Goal: Task Accomplishment & Management: Use online tool/utility

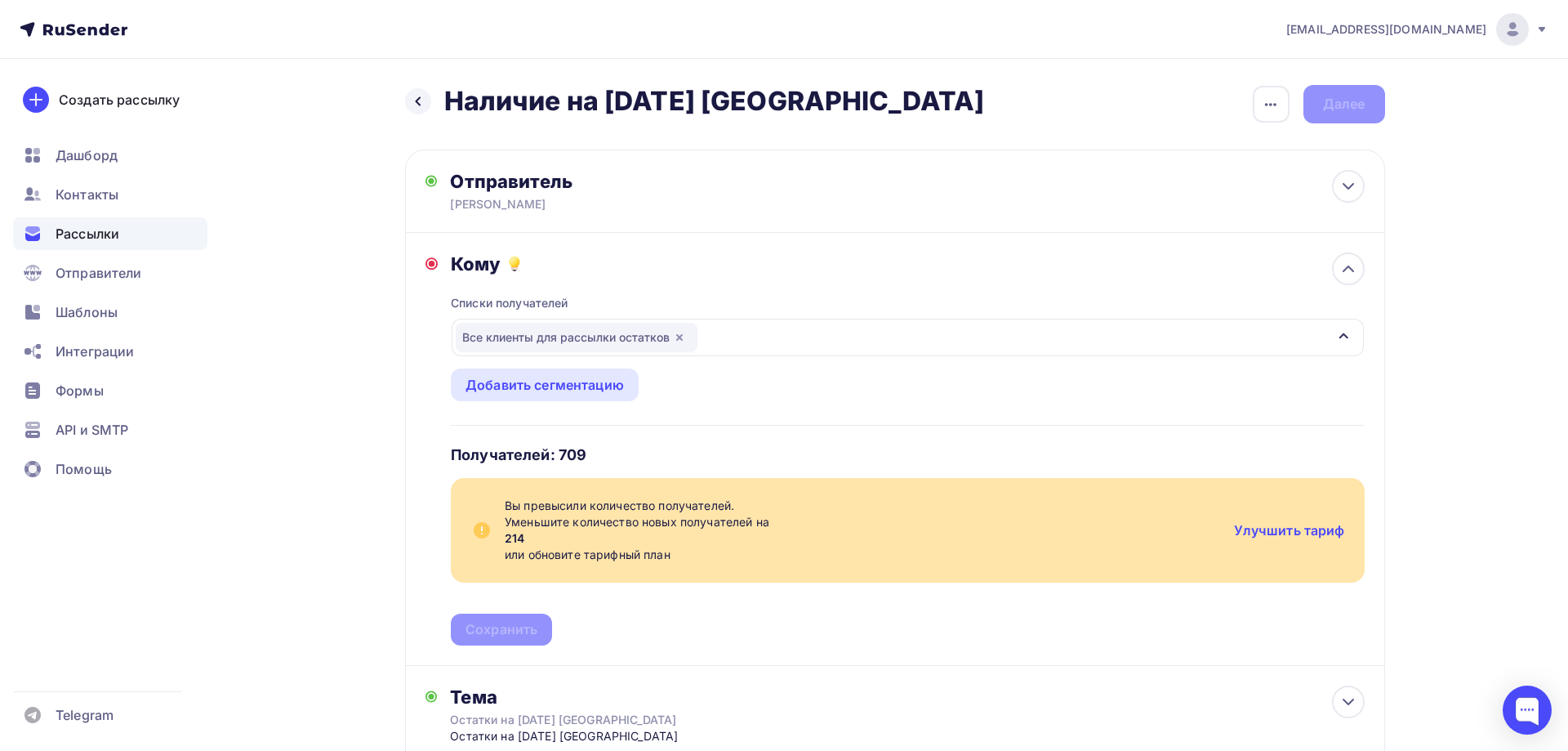
scroll to position [250, 0]
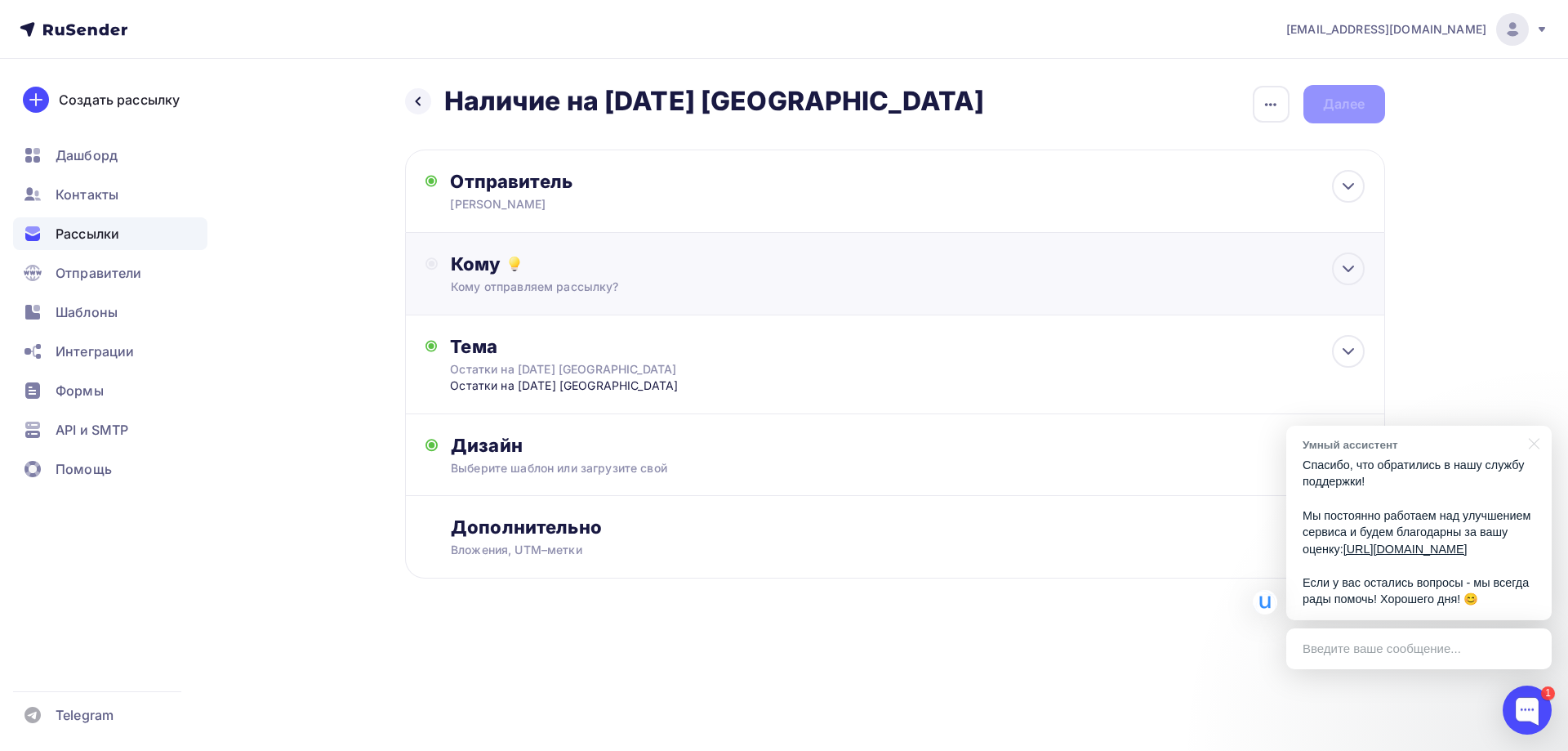
click at [474, 264] on div "Кому" at bounding box center [908, 264] width 914 height 23
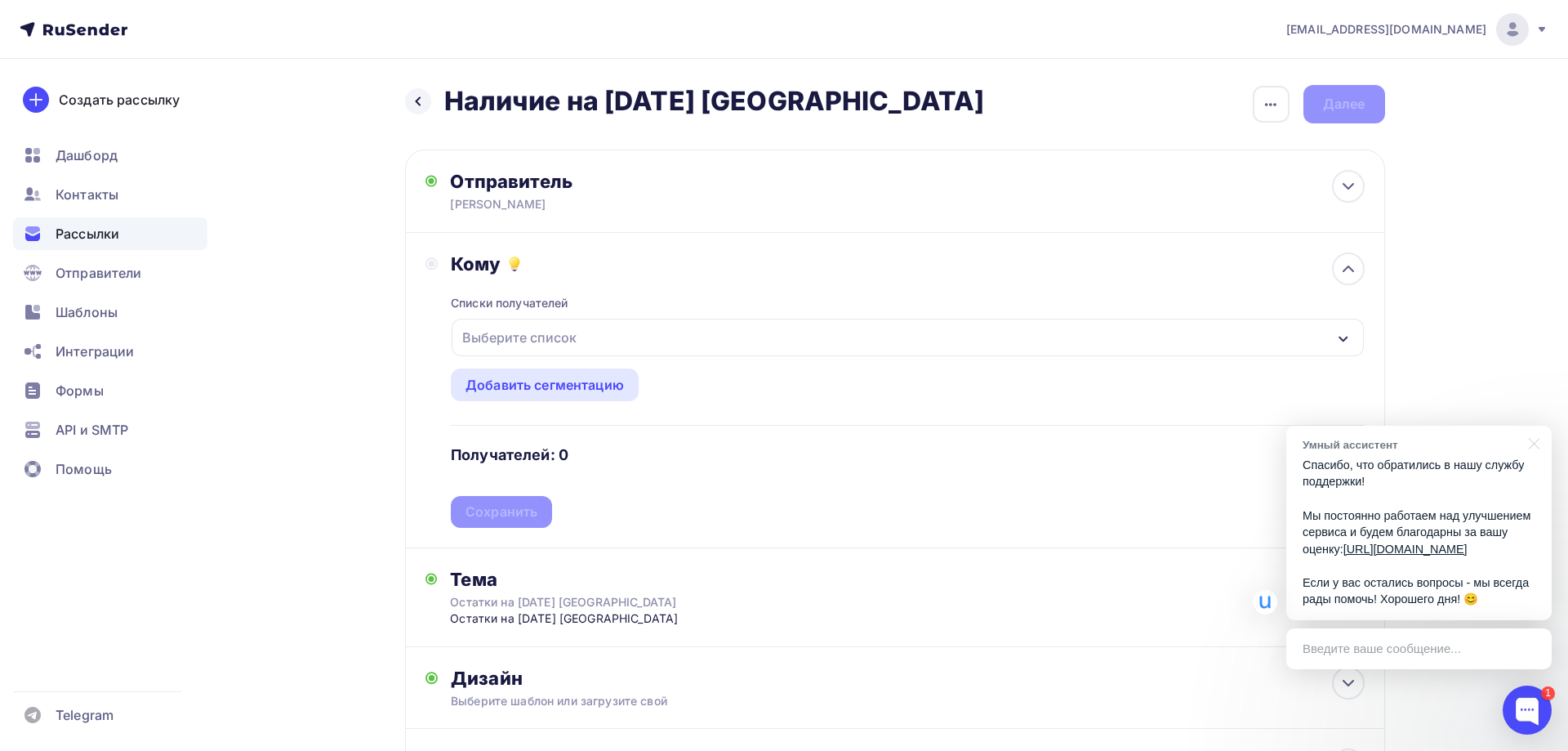
click at [583, 336] on div "Выберите список" at bounding box center [908, 337] width 912 height 37
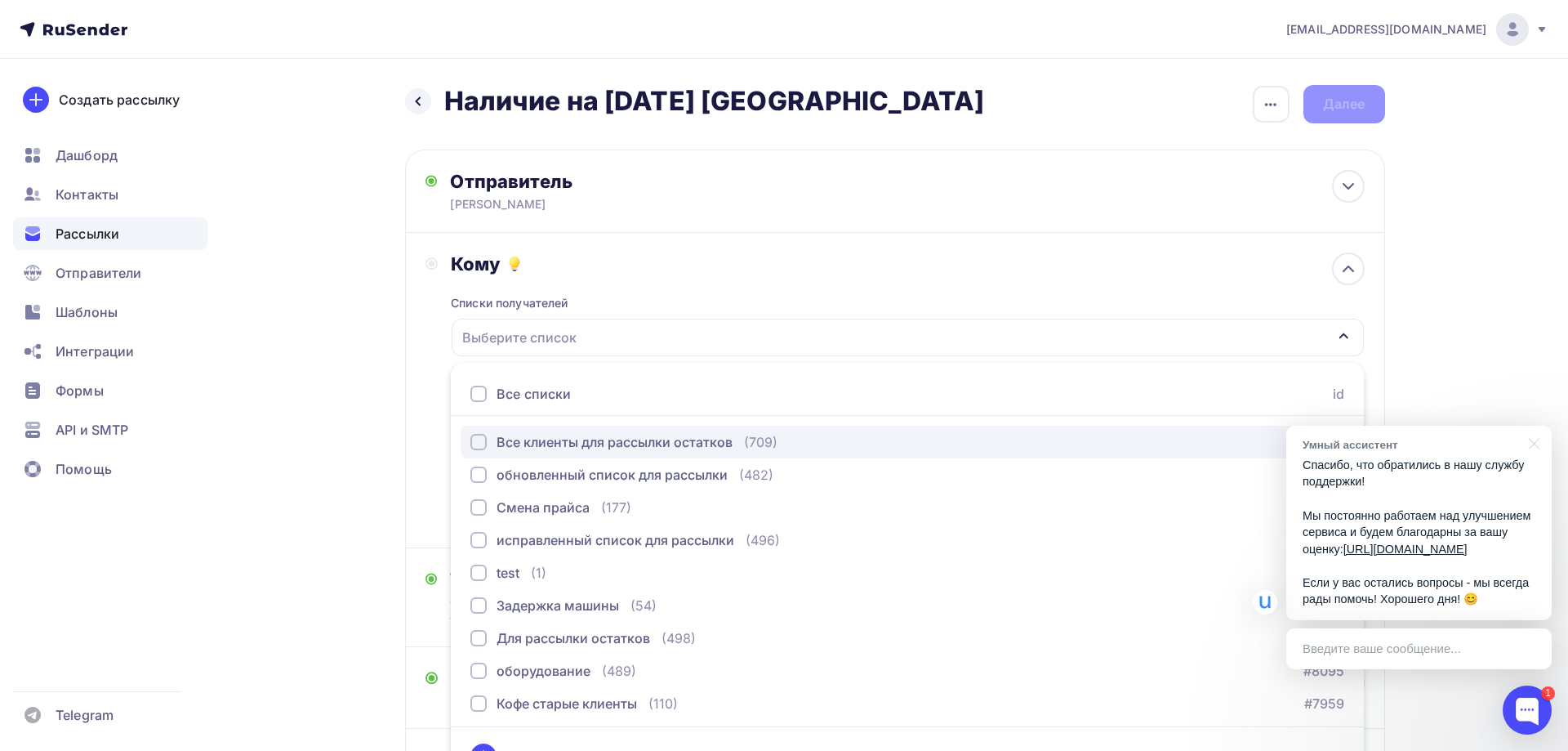
click at [478, 441] on div "button" at bounding box center [478, 441] width 16 height 16
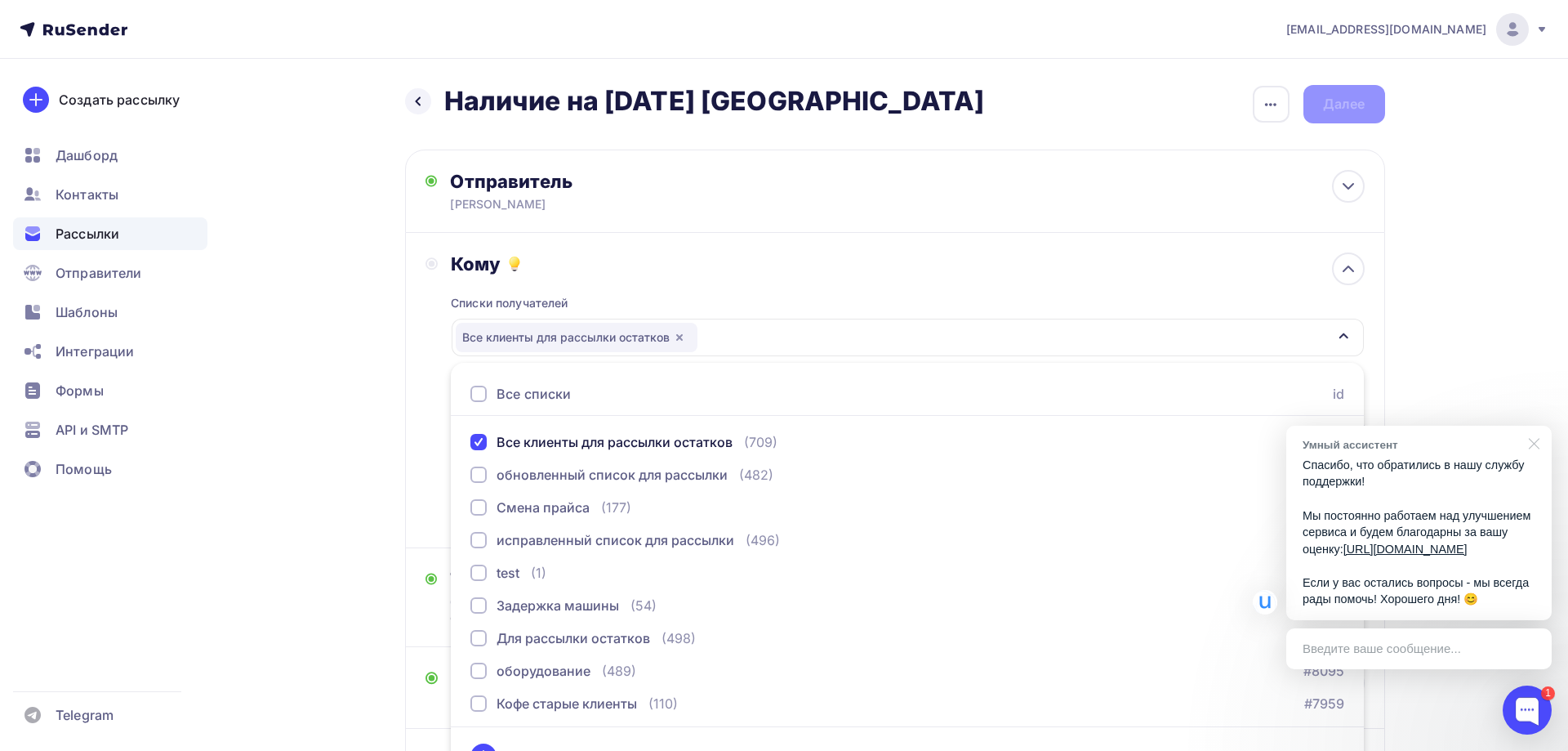
click at [1532, 426] on div at bounding box center [1531, 442] width 41 height 34
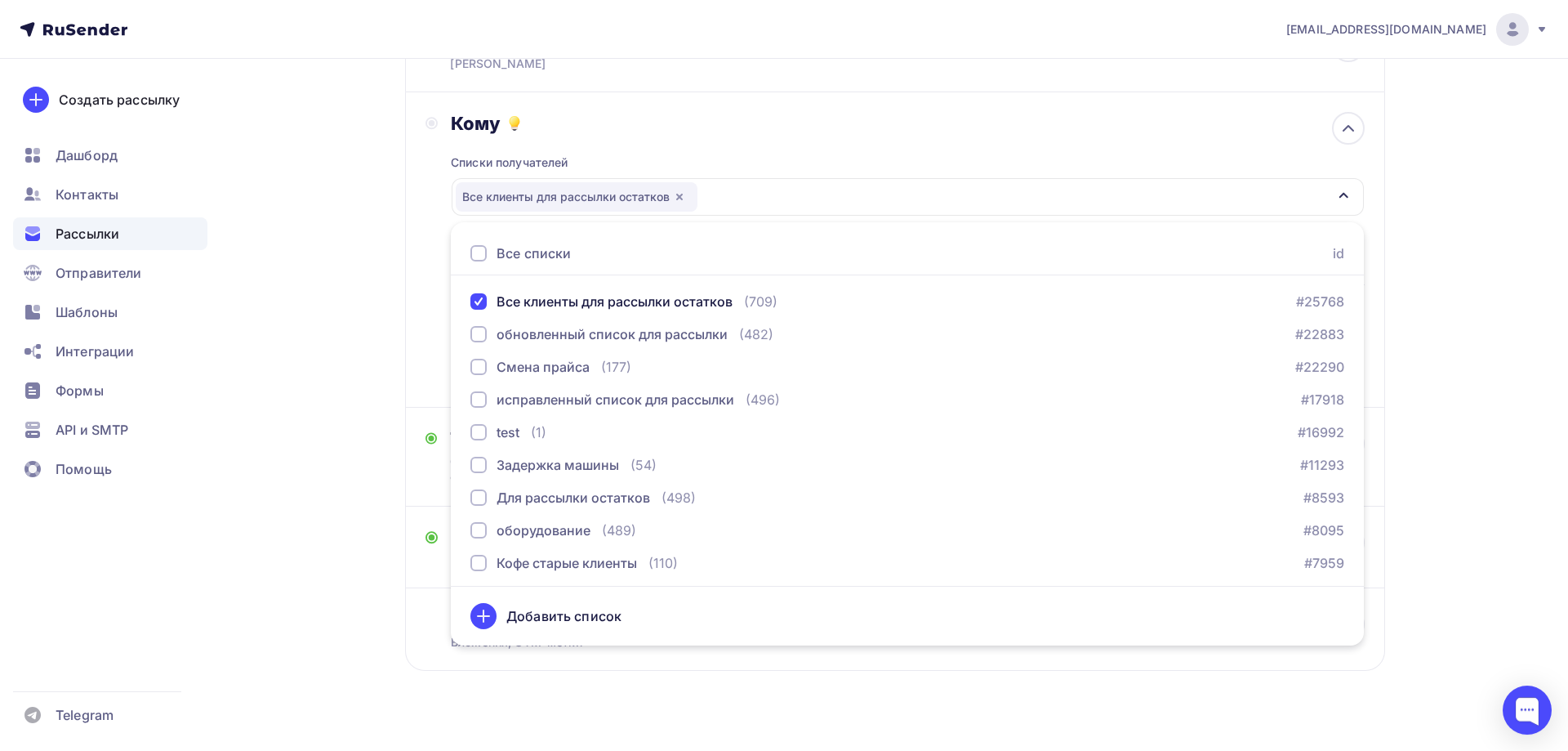
scroll to position [166, 0]
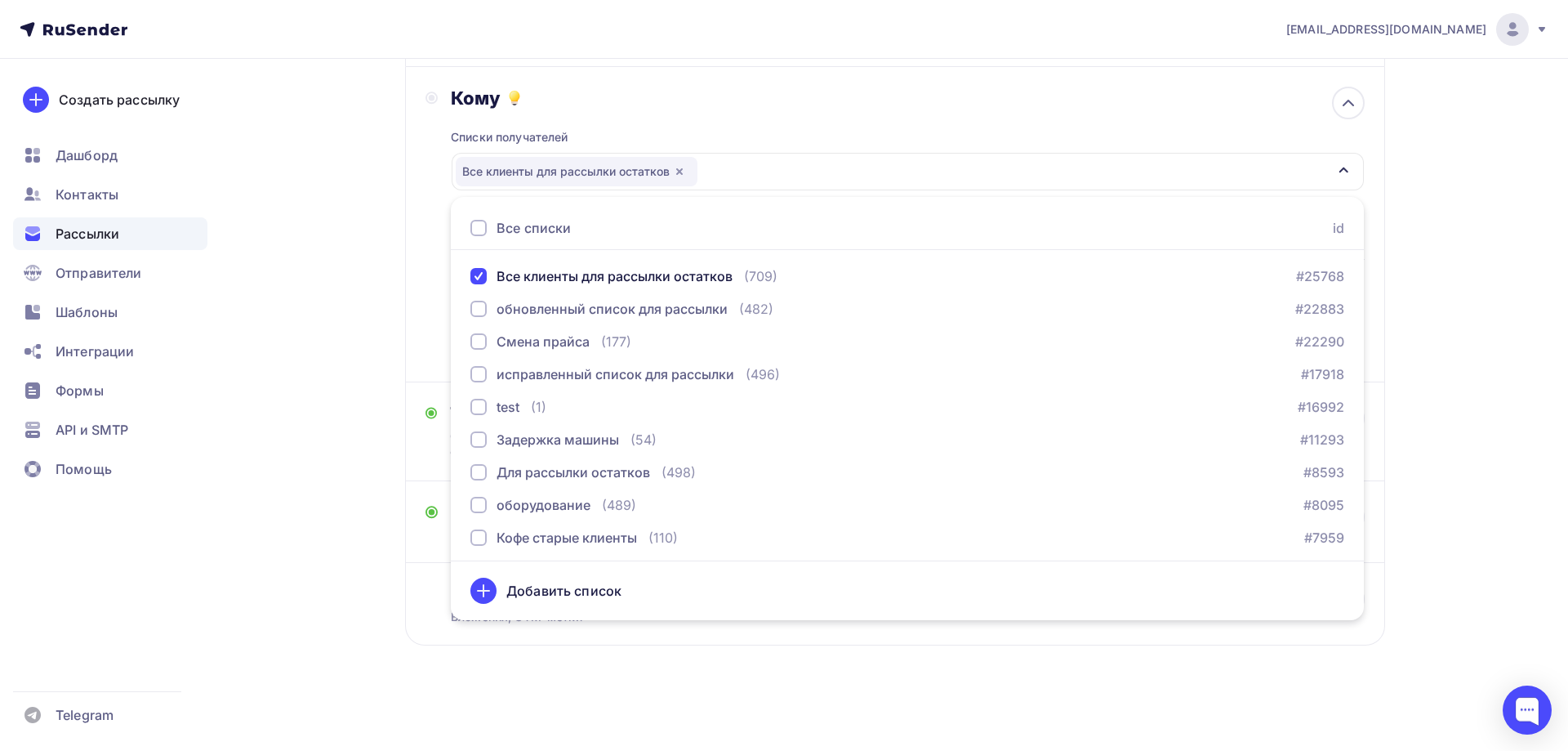
click at [1526, 346] on div "[EMAIL_ADDRESS][DOMAIN_NAME] Аккаунт Тарифы Выйти Создать рассылку [GEOGRAPHIC_…" at bounding box center [784, 292] width 1568 height 917
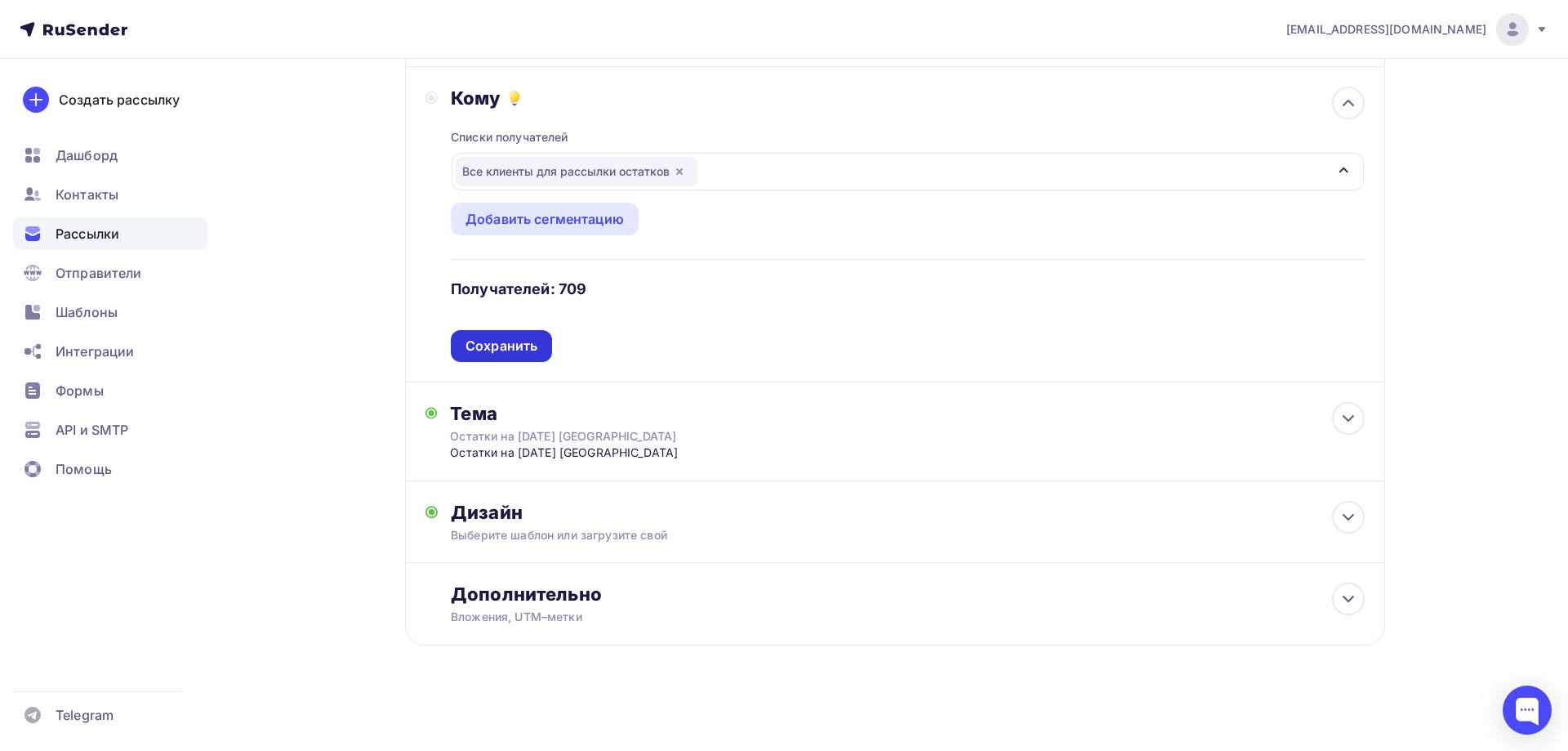
click at [511, 347] on div "Сохранить" at bounding box center [501, 346] width 72 height 19
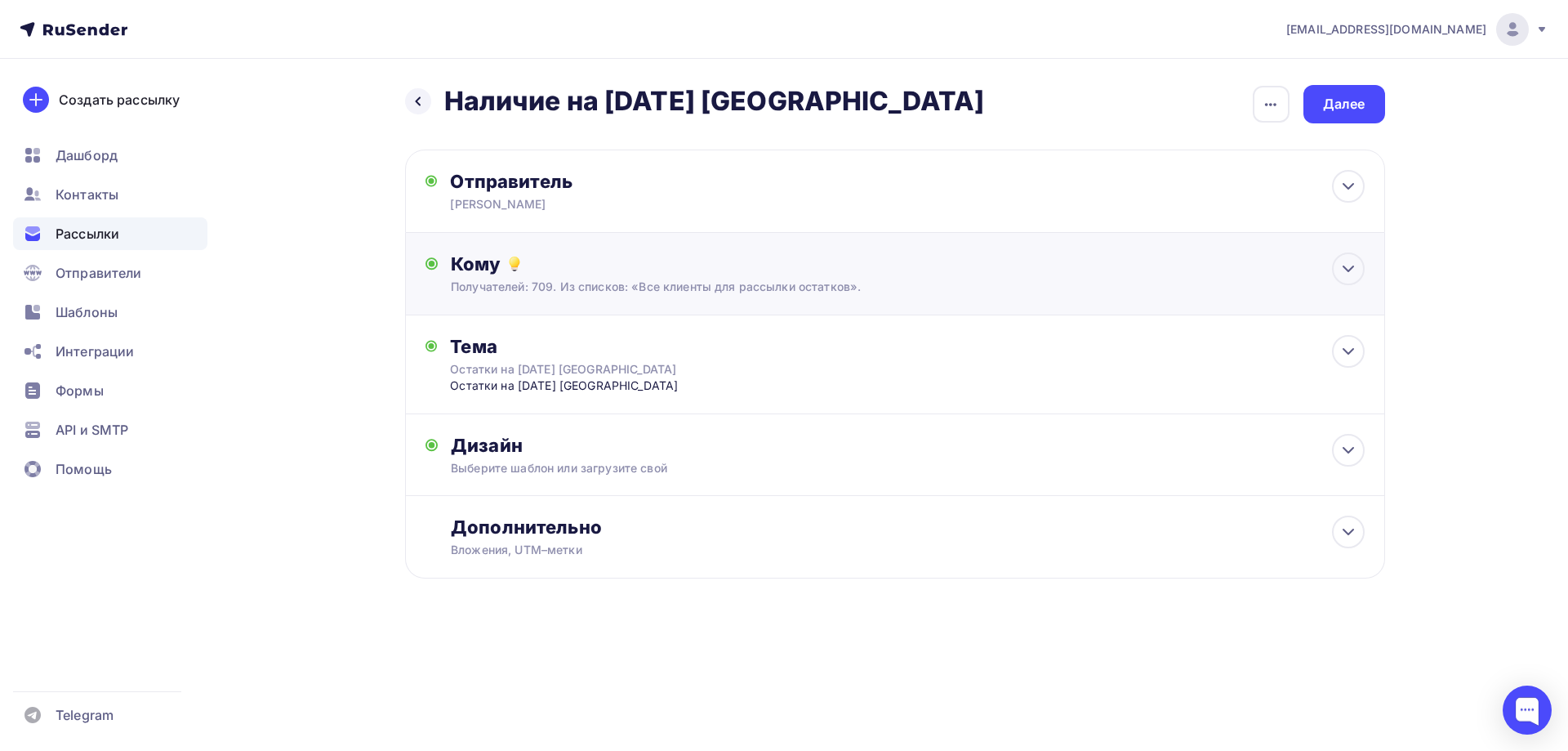
scroll to position [0, 0]
click at [1350, 528] on icon at bounding box center [1348, 532] width 20 height 20
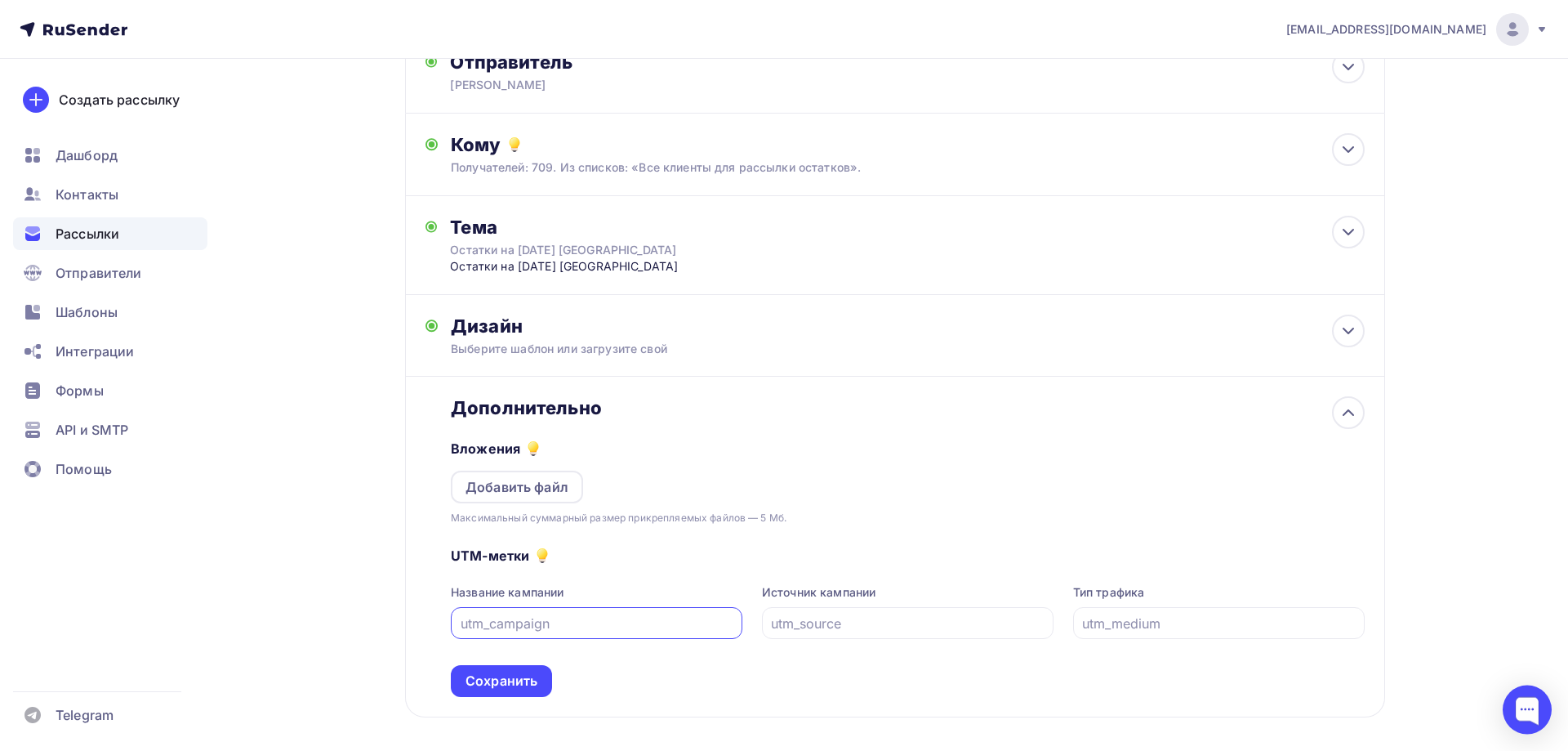
scroll to position [192, 0]
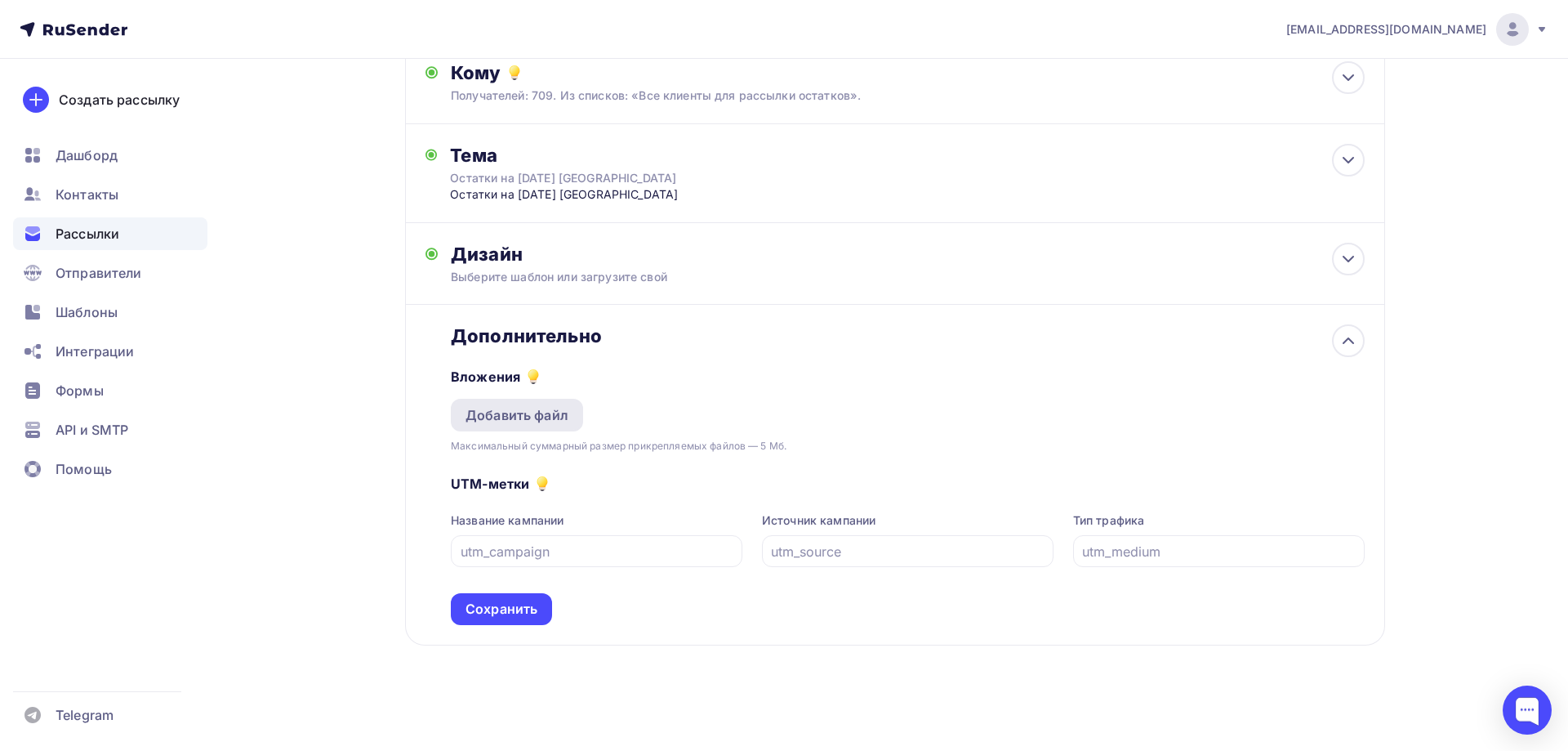
click at [504, 412] on div "Добавить файл" at bounding box center [517, 415] width 103 height 20
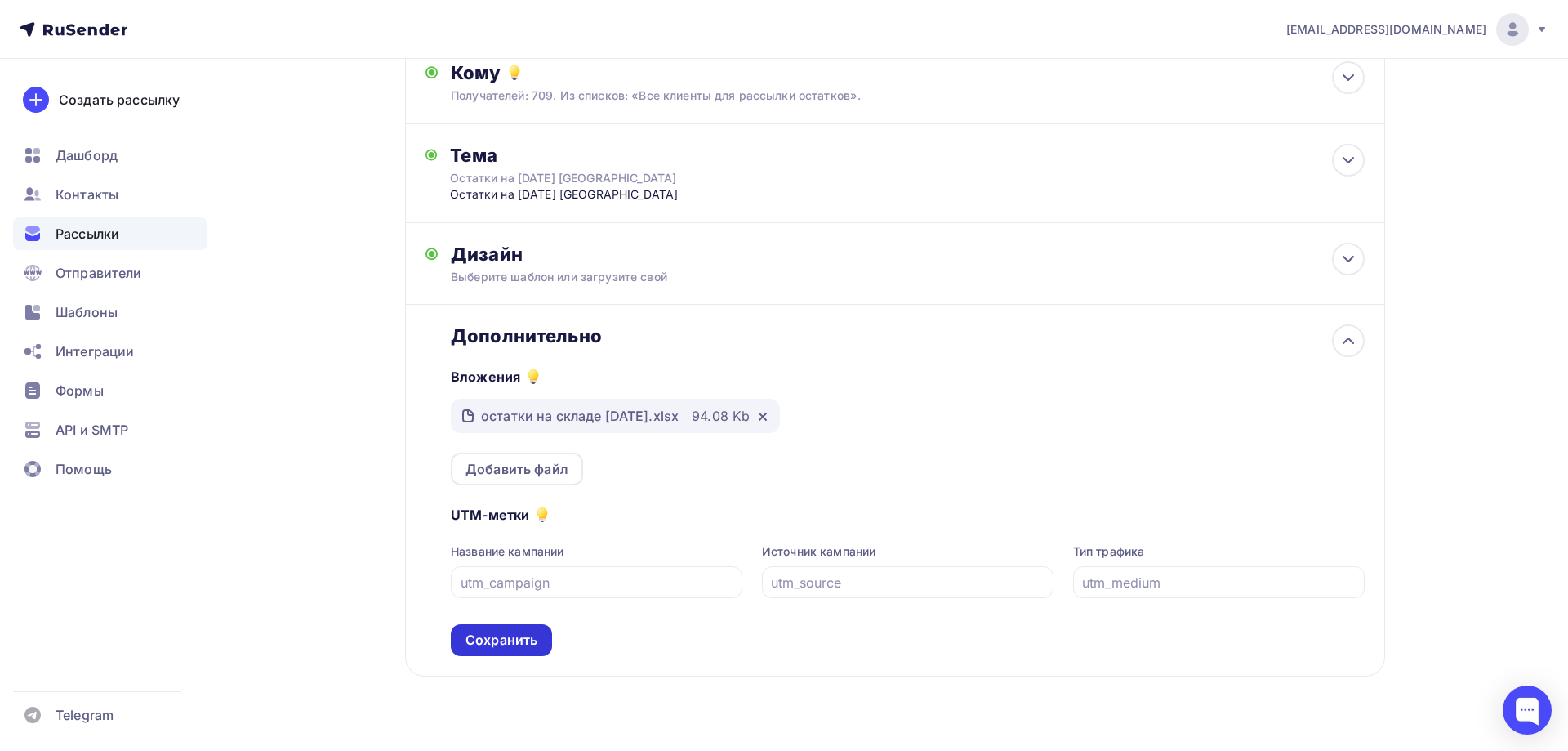
click at [496, 643] on div "Сохранить" at bounding box center [501, 640] width 72 height 19
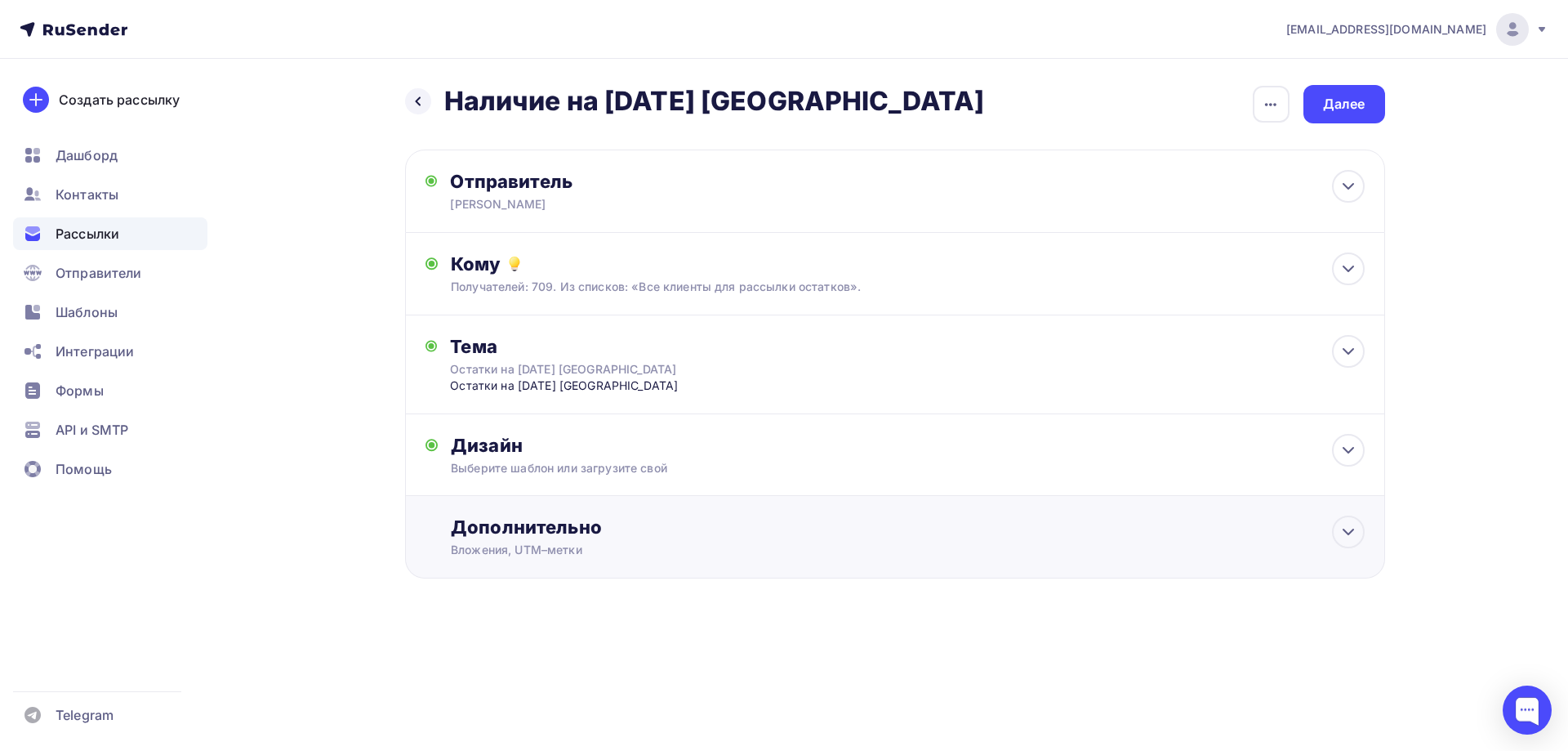
scroll to position [0, 0]
click at [529, 530] on div "Дополнительно" at bounding box center [908, 527] width 914 height 23
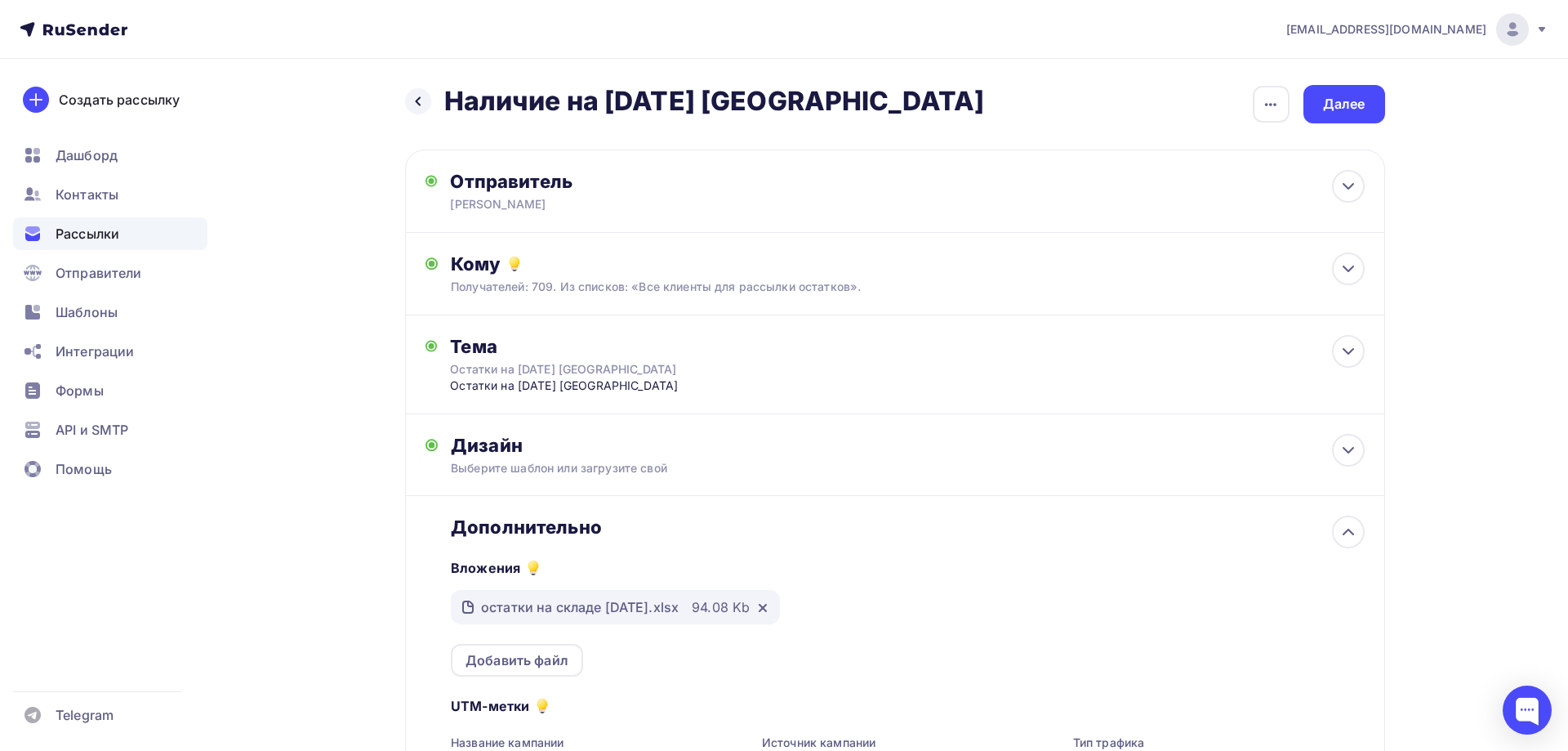
click at [587, 608] on div "остатки на складе [DATE].xlsx" at bounding box center [580, 607] width 198 height 20
click at [503, 602] on div "остатки на складе [DATE].xlsx" at bounding box center [580, 607] width 198 height 20
click at [953, 591] on div "Вложения остатки на складе [DATE].xlsx 94.08 Kb Добавить файл" at bounding box center [908, 607] width 914 height 138
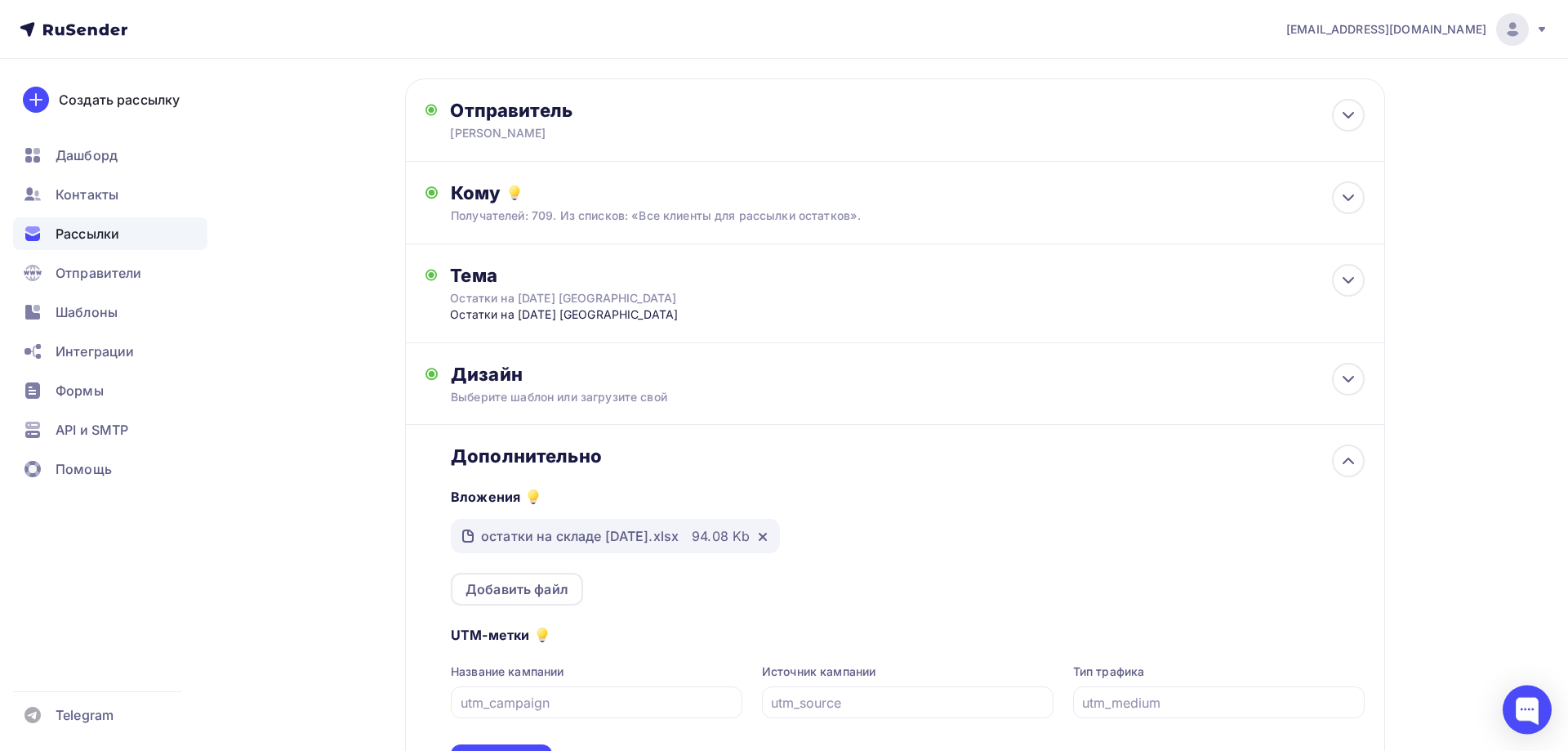
scroll to position [222, 0]
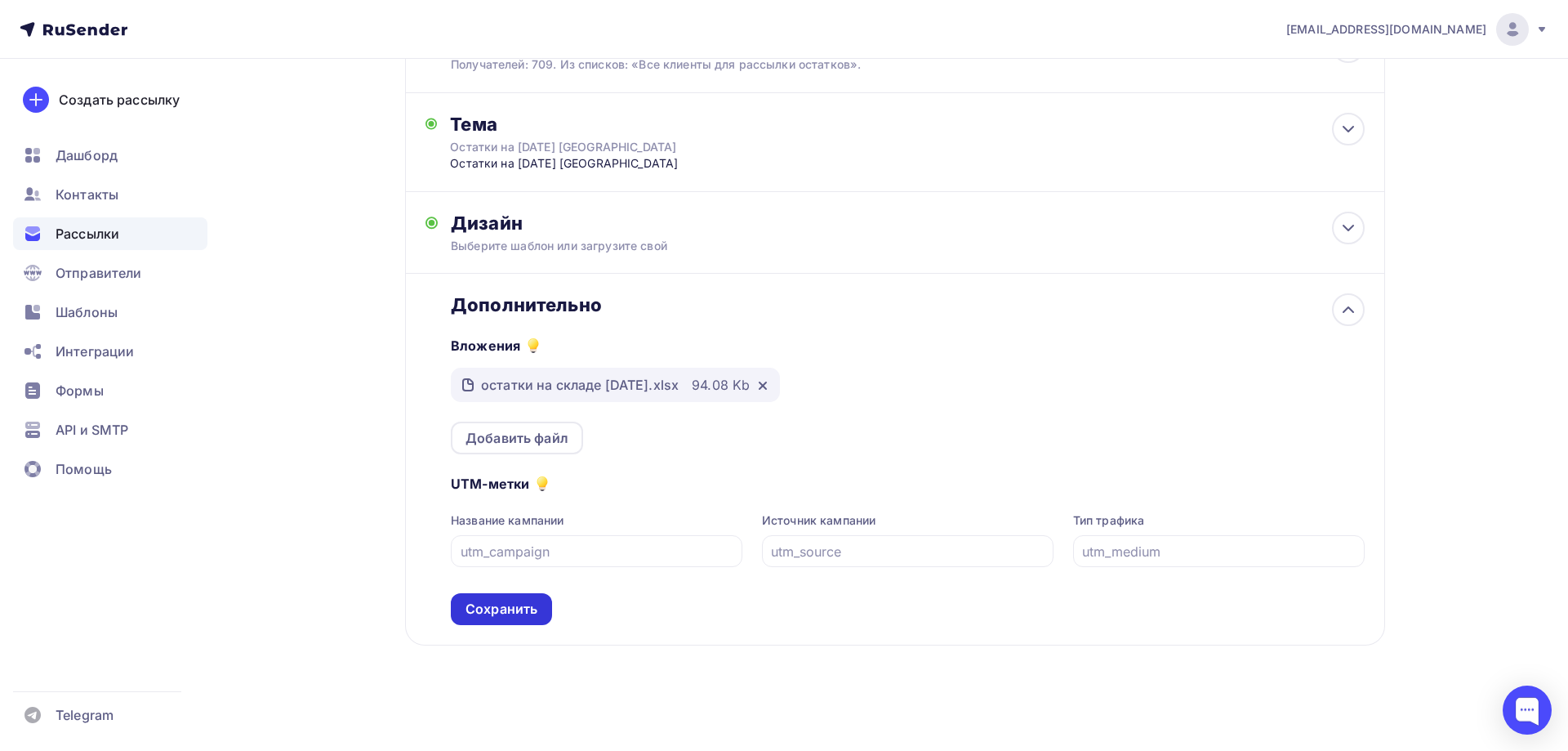
click at [515, 611] on div "Сохранить" at bounding box center [501, 610] width 72 height 19
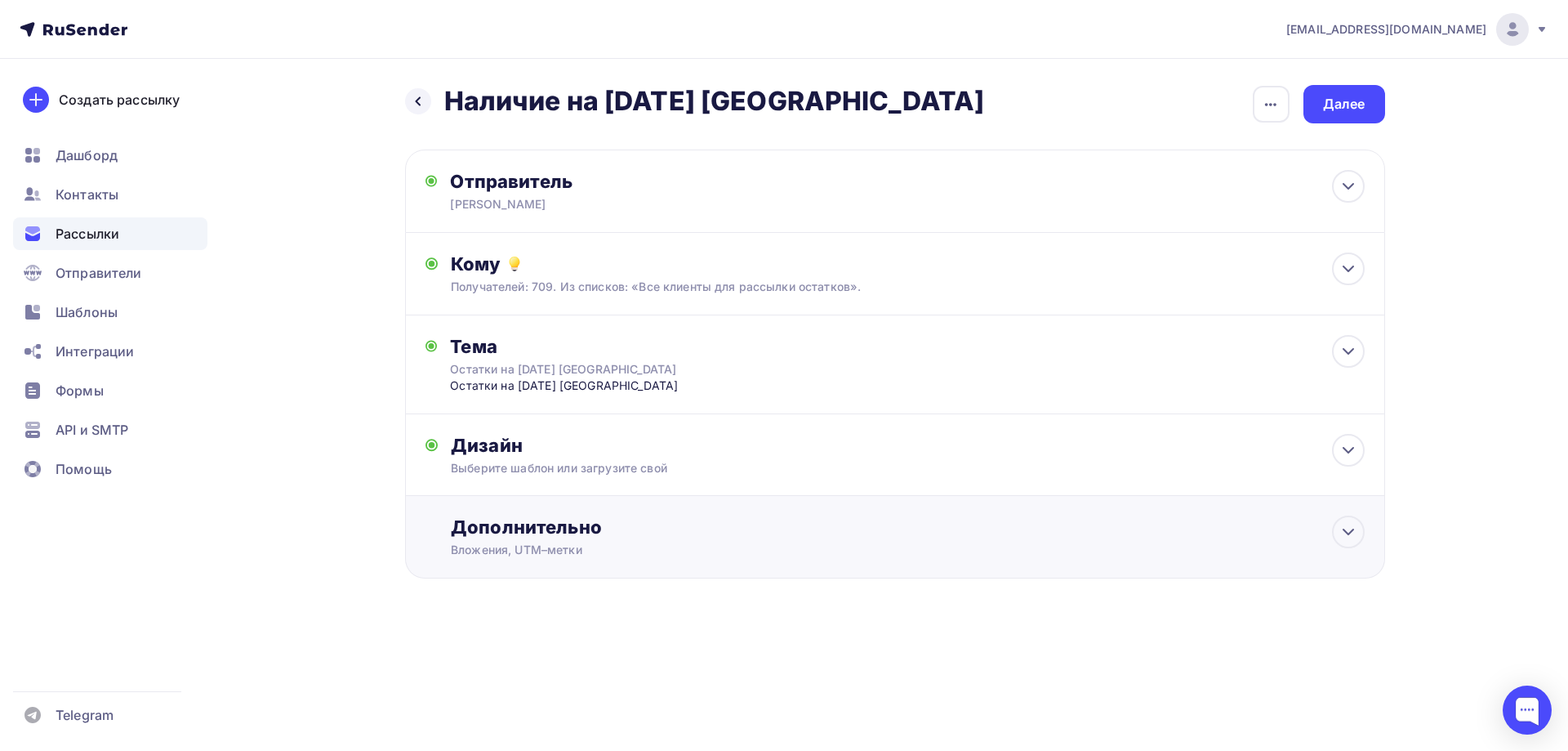
scroll to position [0, 0]
click at [1349, 104] on div "Далее" at bounding box center [1344, 104] width 42 height 19
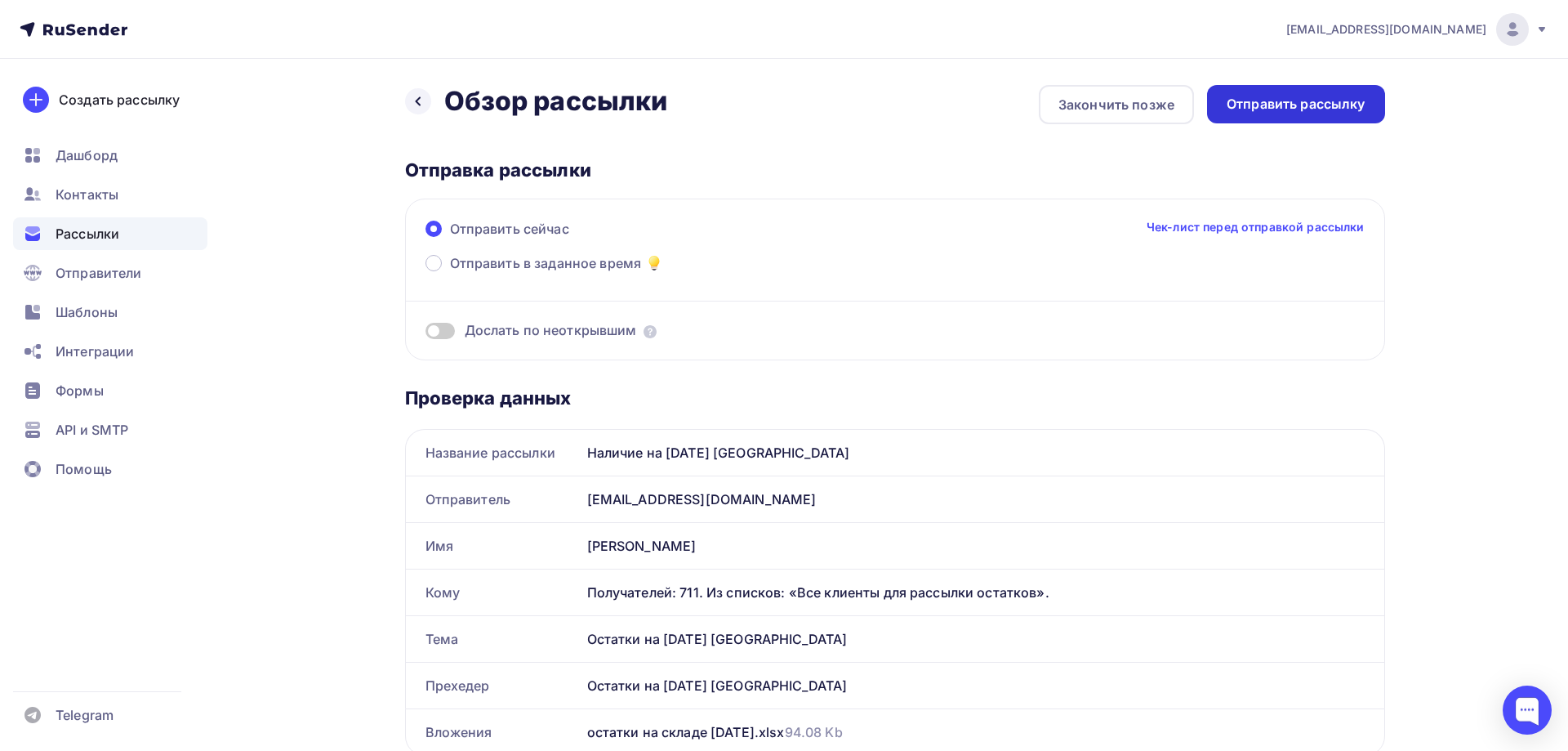
click at [1340, 104] on div "Отправить рассылку" at bounding box center [1296, 104] width 139 height 19
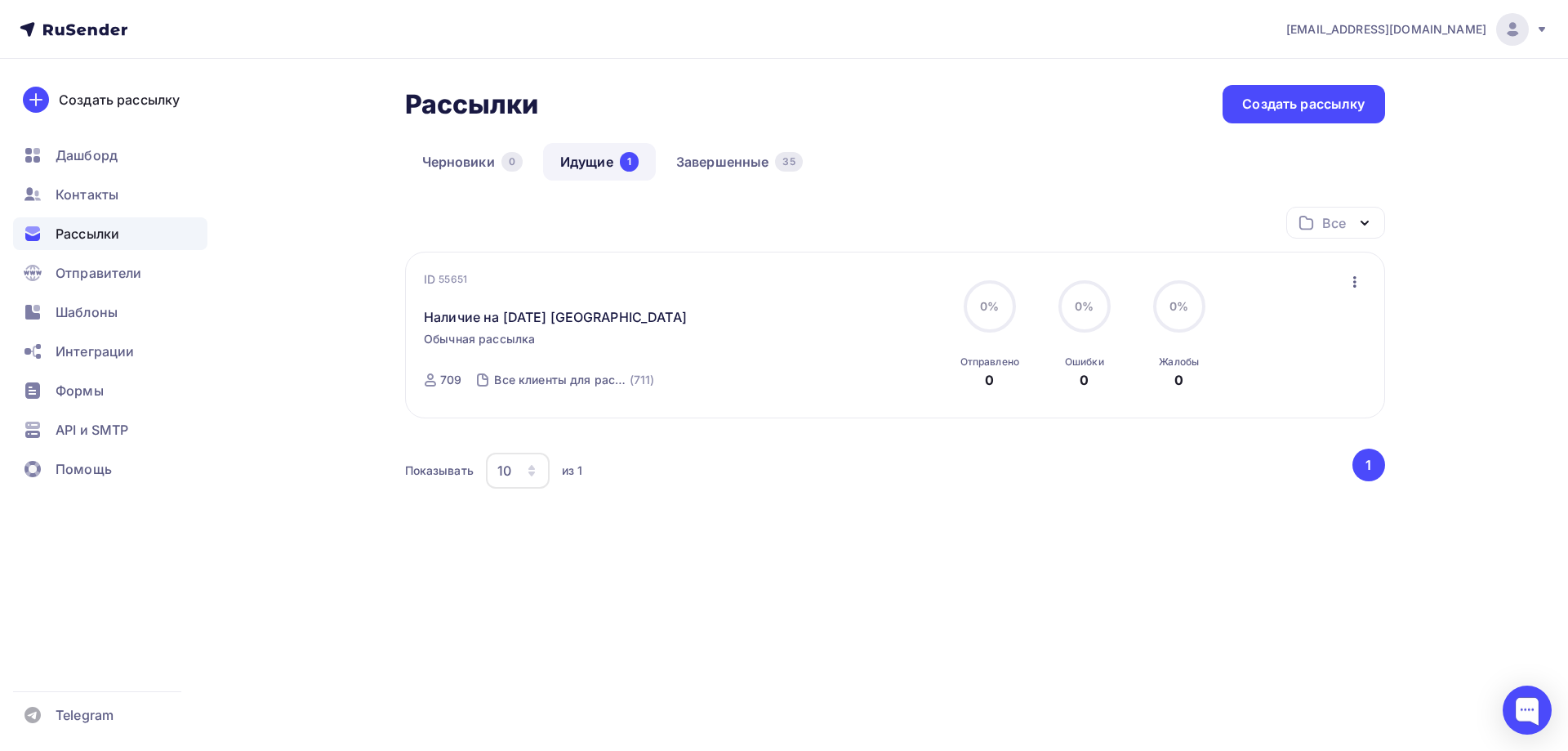
click at [1513, 34] on img at bounding box center [1513, 29] width 20 height 20
click at [1331, 96] on span "[DEMOGRAPHIC_DATA]" at bounding box center [1378, 104] width 149 height 20
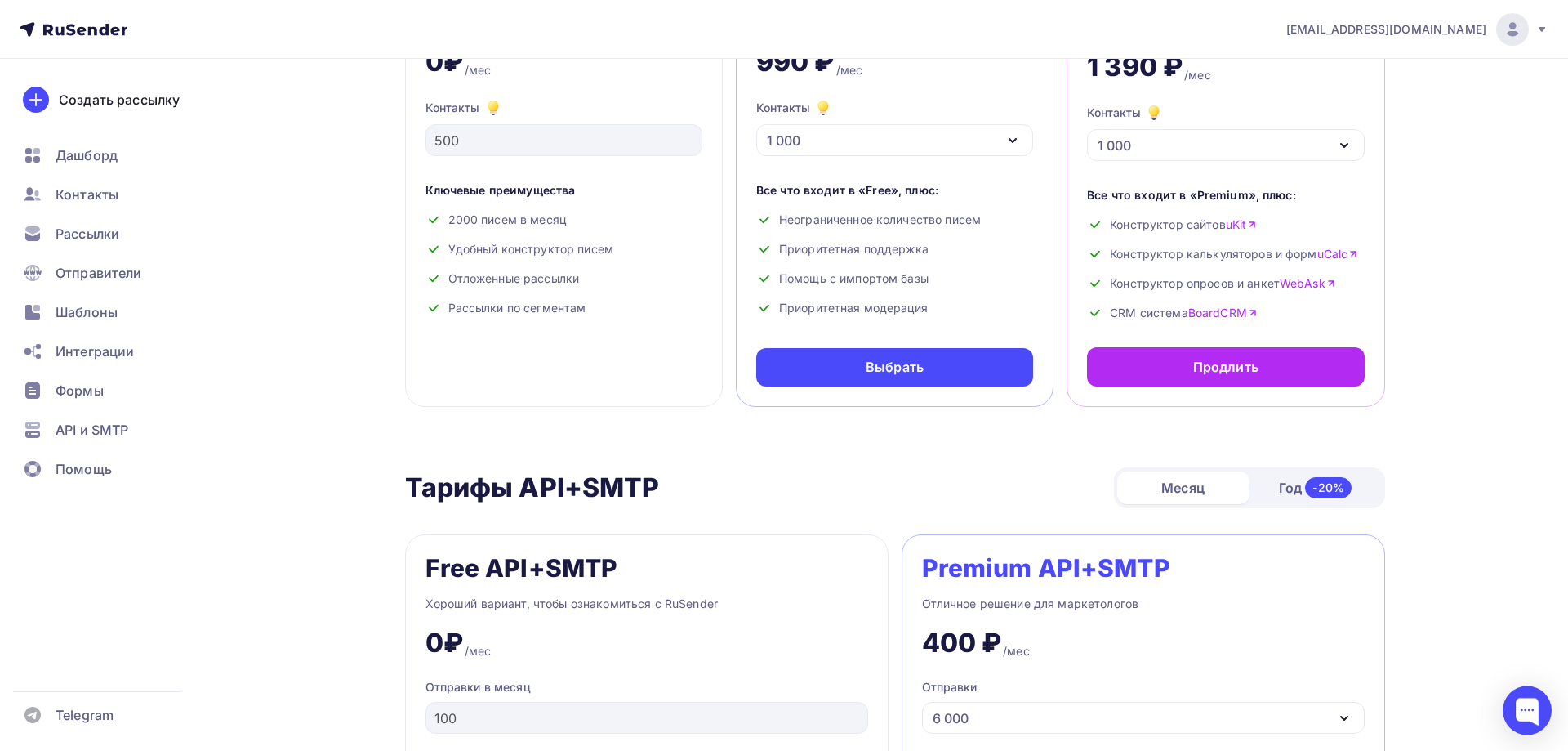
scroll to position [250, 0]
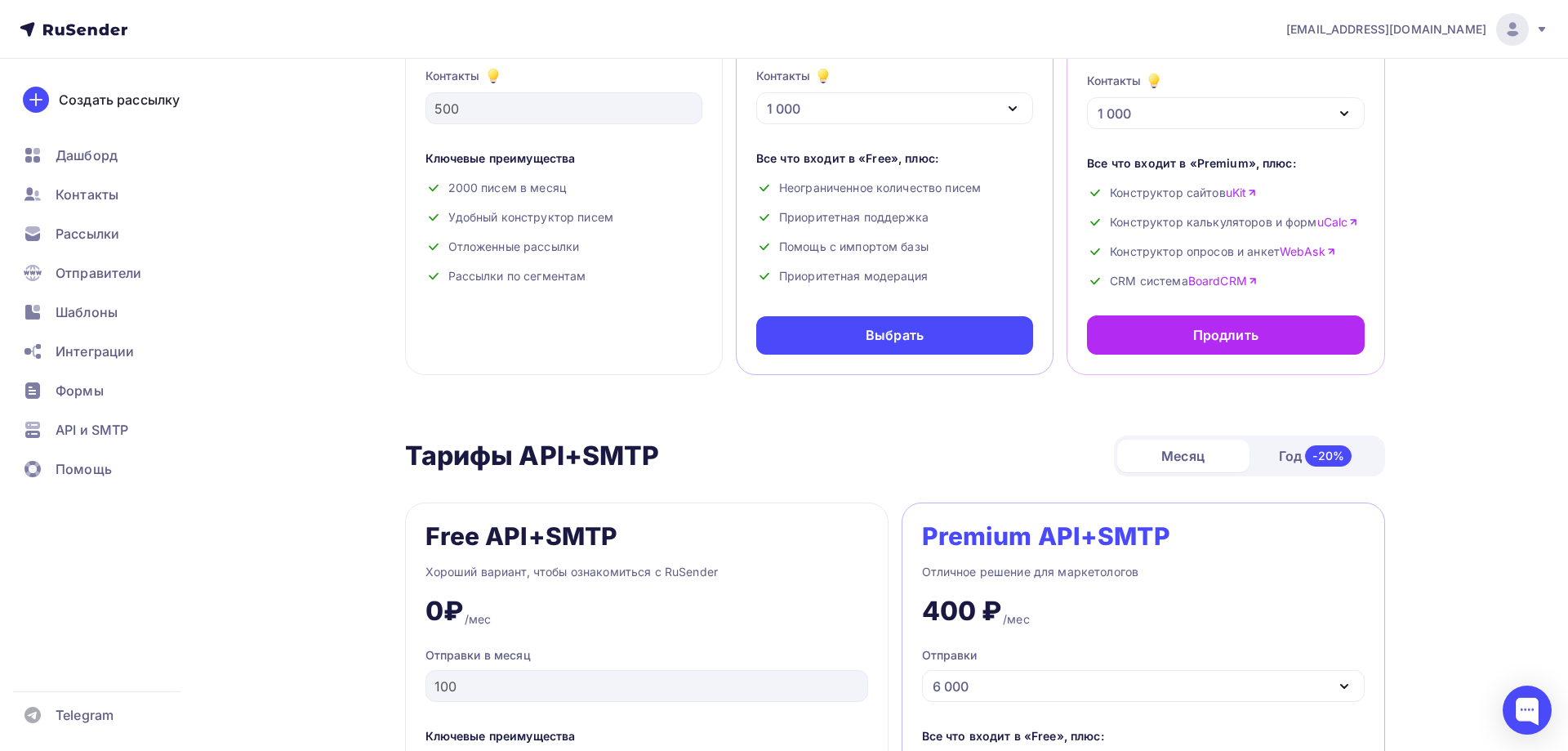
click at [1299, 251] on link "WebAsk" at bounding box center [1308, 251] width 56 height 16
